Goal: Information Seeking & Learning: Learn about a topic

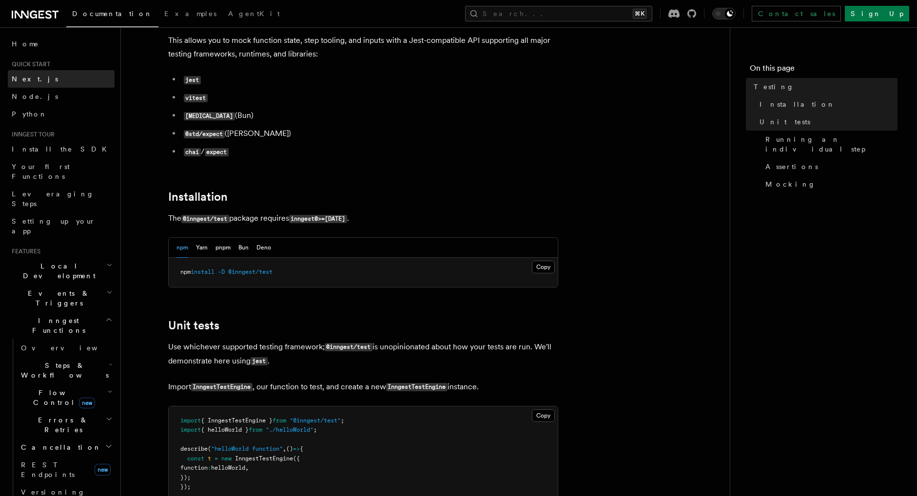
click at [41, 82] on link "Next.js" at bounding box center [61, 79] width 107 height 18
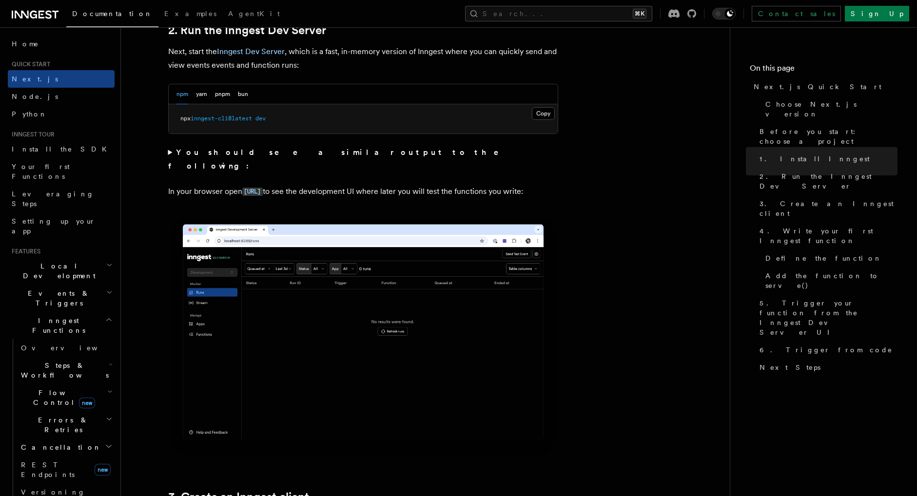
scroll to position [701, 0]
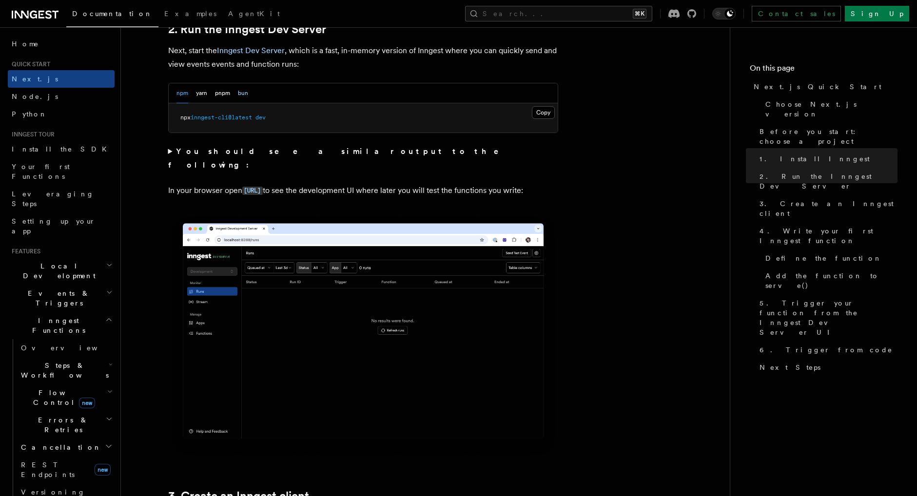
click at [247, 97] on button "bun" at bounding box center [243, 93] width 10 height 20
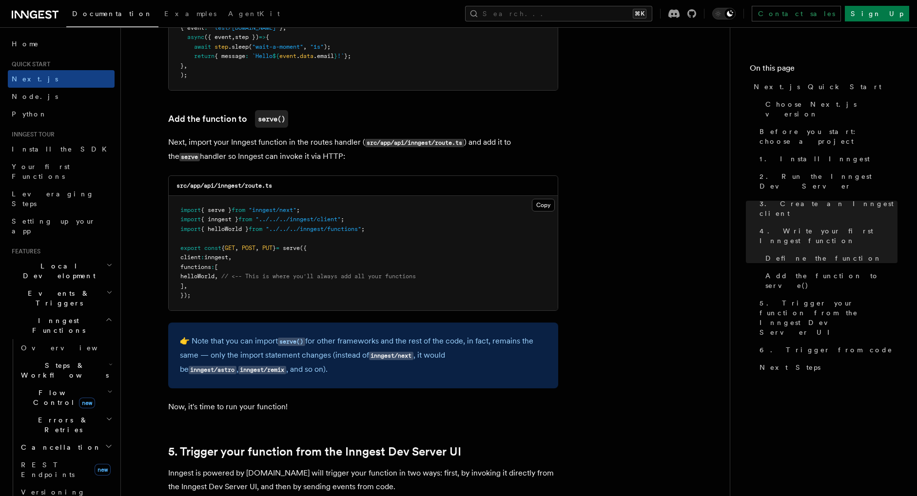
scroll to position [1860, 0]
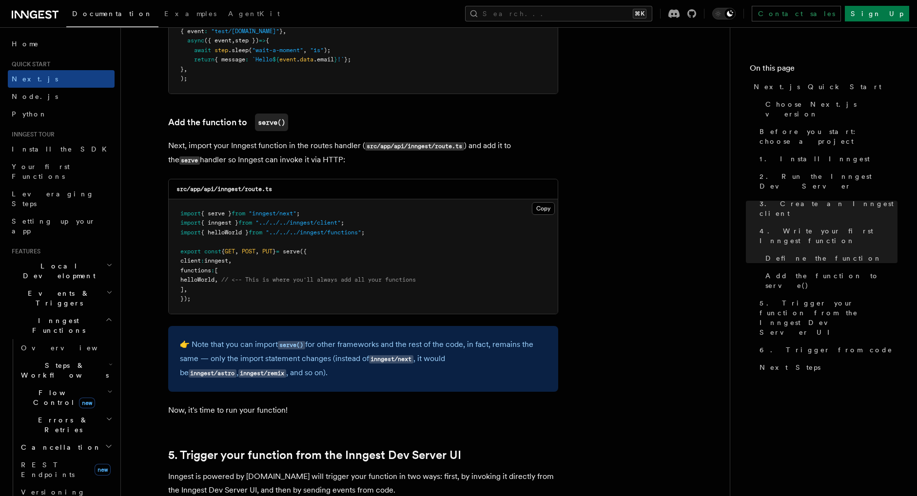
click at [79, 398] on span "new" at bounding box center [87, 403] width 16 height 11
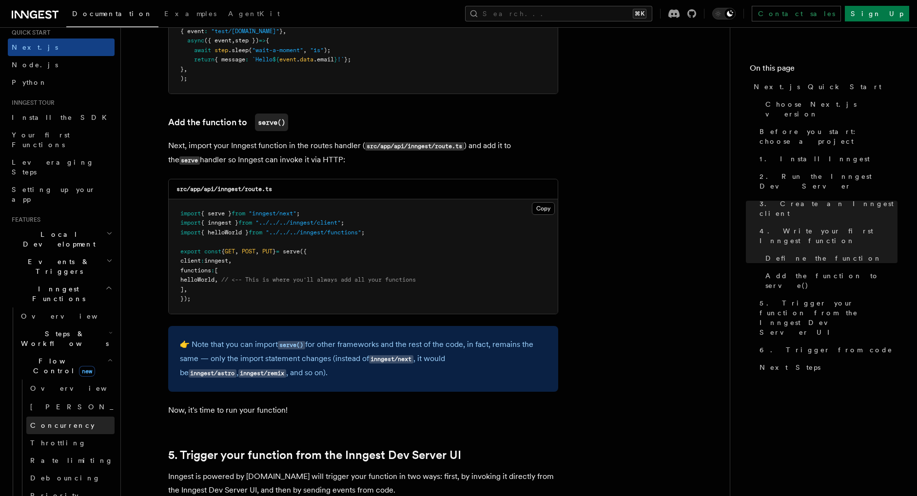
scroll to position [33, 0]
click at [72, 396] on link "[PERSON_NAME] new" at bounding box center [70, 405] width 88 height 19
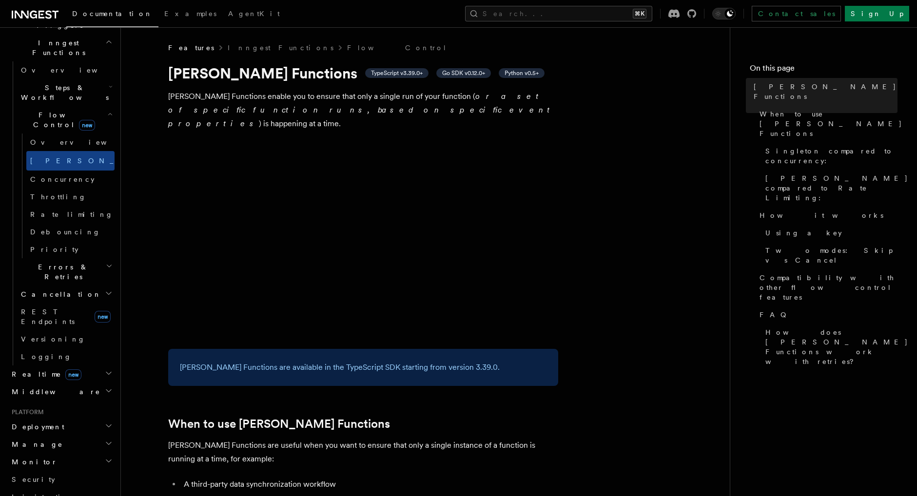
scroll to position [280, 0]
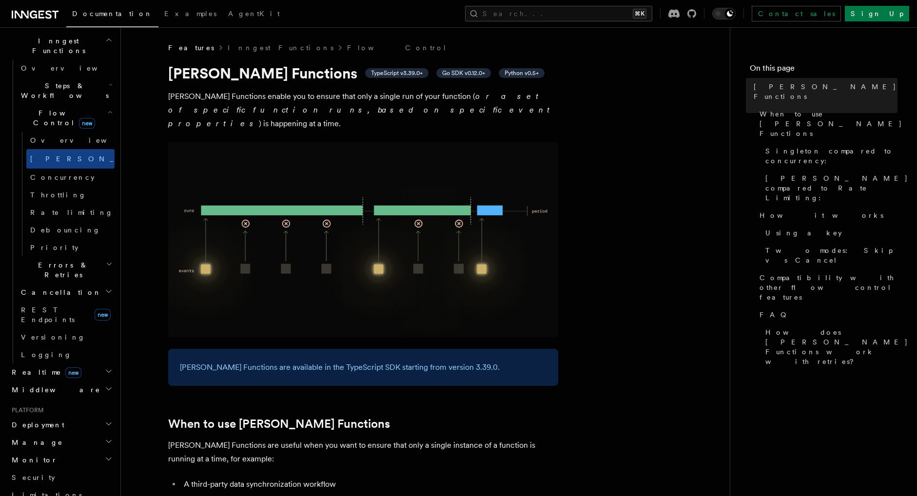
click at [81, 364] on h2 "Realtime new" at bounding box center [61, 373] width 107 height 18
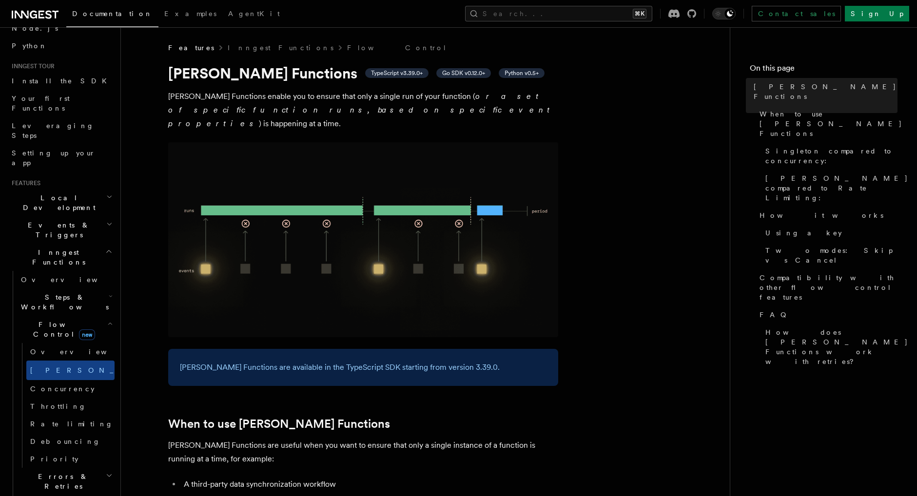
scroll to position [1, 0]
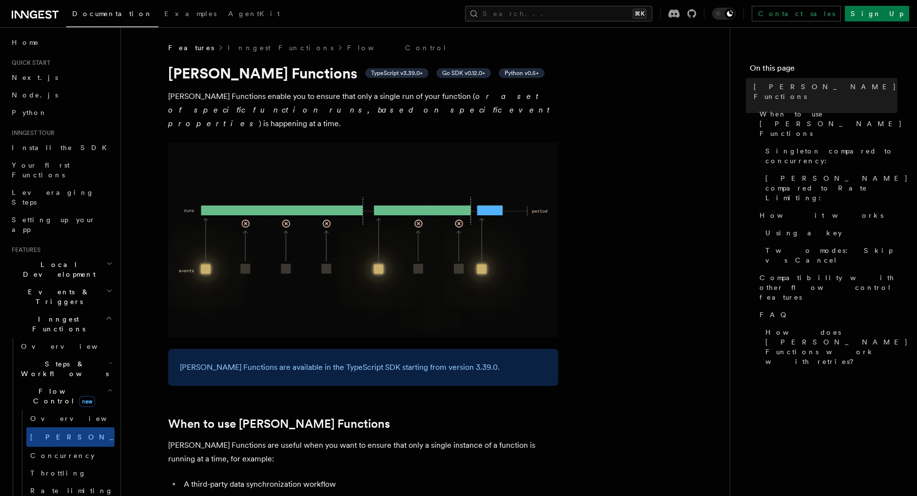
click at [43, 15] on icon at bounding box center [35, 15] width 47 height 12
